Goal: Information Seeking & Learning: Find specific fact

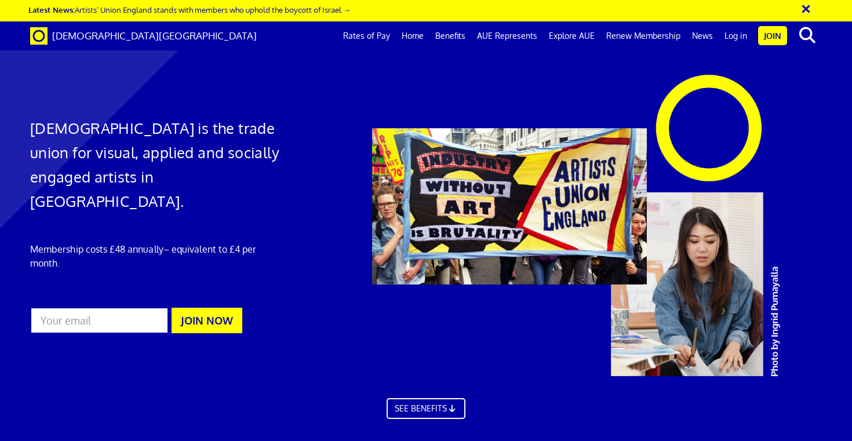
scroll to position [673, 0]
click at [372, 37] on link "Rates of Pay" at bounding box center [366, 35] width 59 height 29
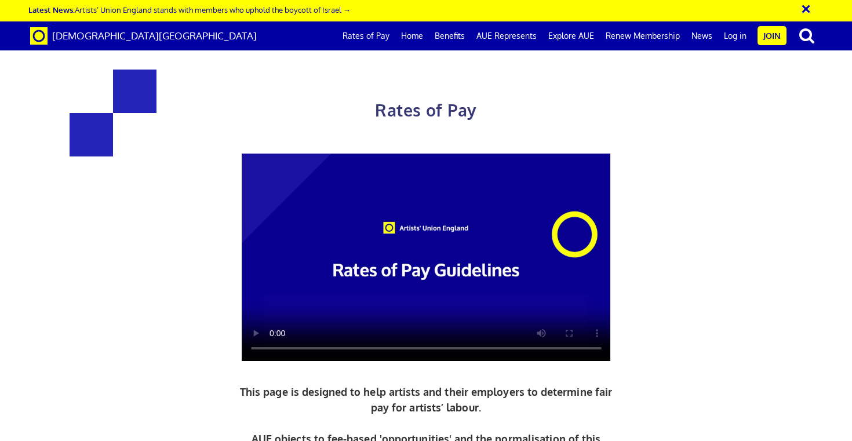
scroll to position [533, 0]
drag, startPoint x: 268, startPoint y: 241, endPoint x: 210, endPoint y: 241, distance: 58.6
copy h3 "352.01"
drag, startPoint x: 272, startPoint y: 273, endPoint x: 241, endPoint y: 273, distance: 30.7
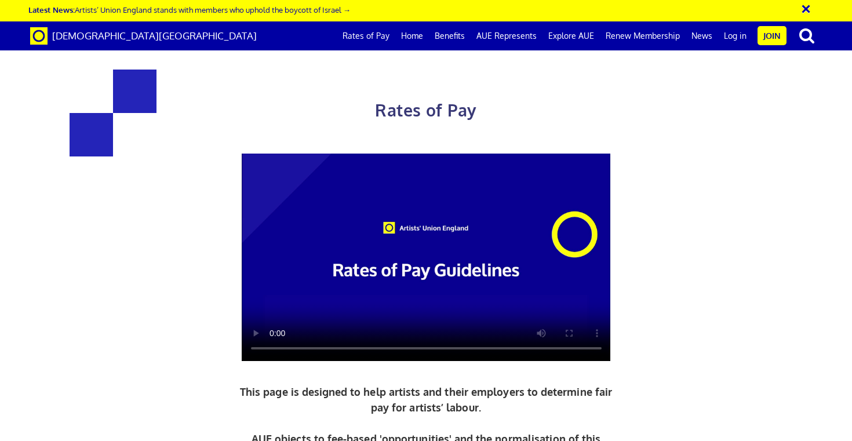
copy span "193.61"
